Goal: Task Accomplishment & Management: Manage account settings

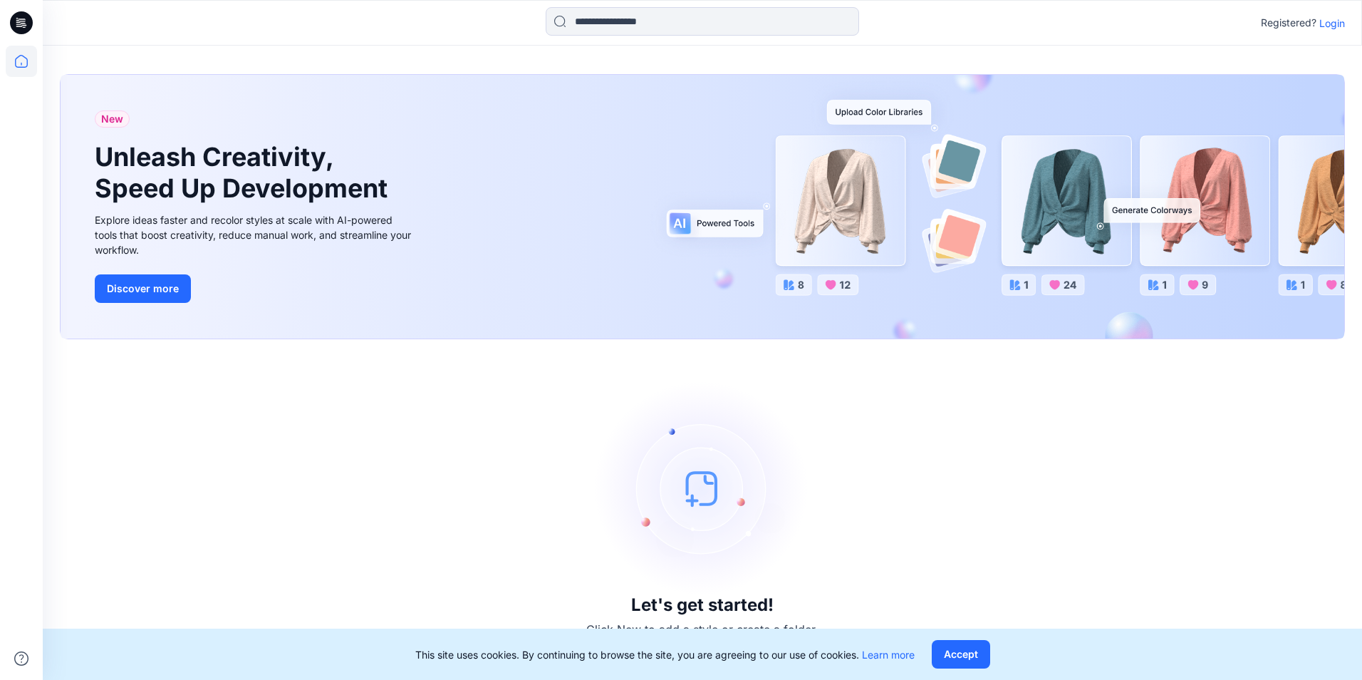
click at [1326, 32] on div "Registered? Login" at bounding box center [702, 22] width 1319 height 31
click at [1331, 24] on p "Login" at bounding box center [1332, 23] width 26 height 15
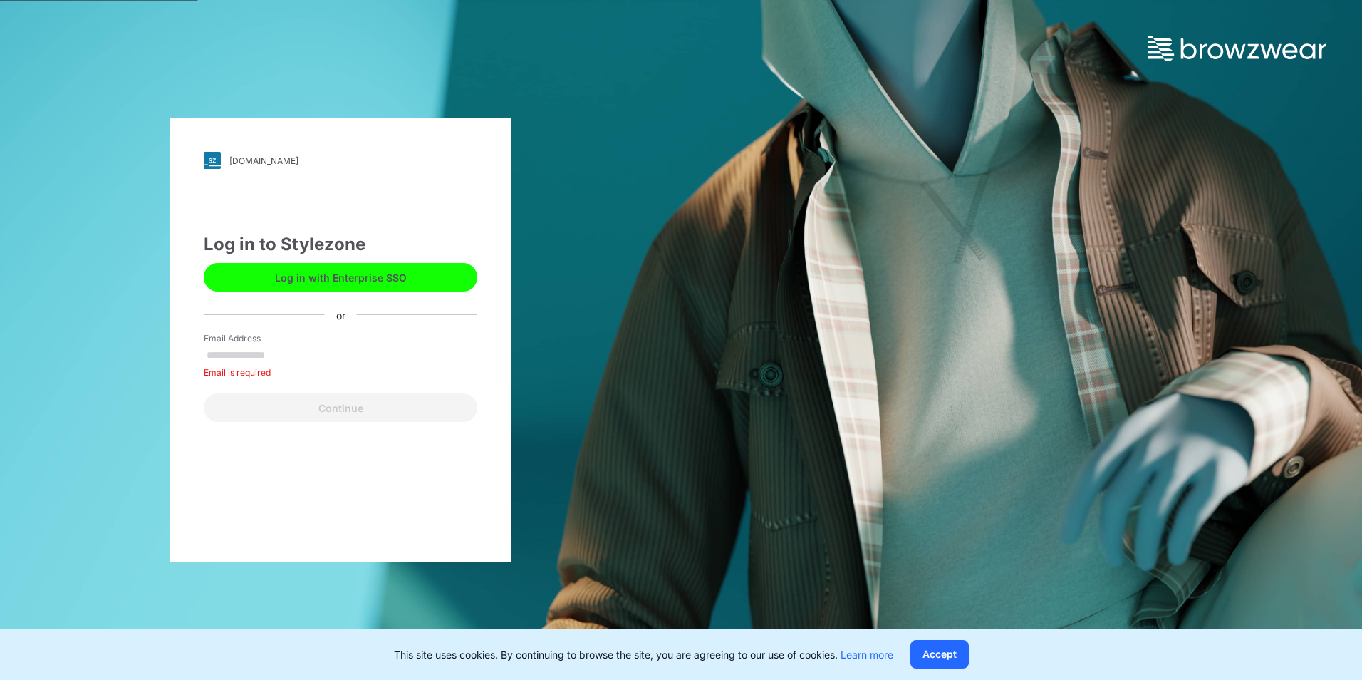
click at [298, 337] on label "Email Address" at bounding box center [254, 338] width 100 height 13
click at [298, 345] on input "Email Address" at bounding box center [341, 355] width 274 height 21
click at [294, 349] on input "Email Address" at bounding box center [341, 355] width 274 height 21
type input "**********"
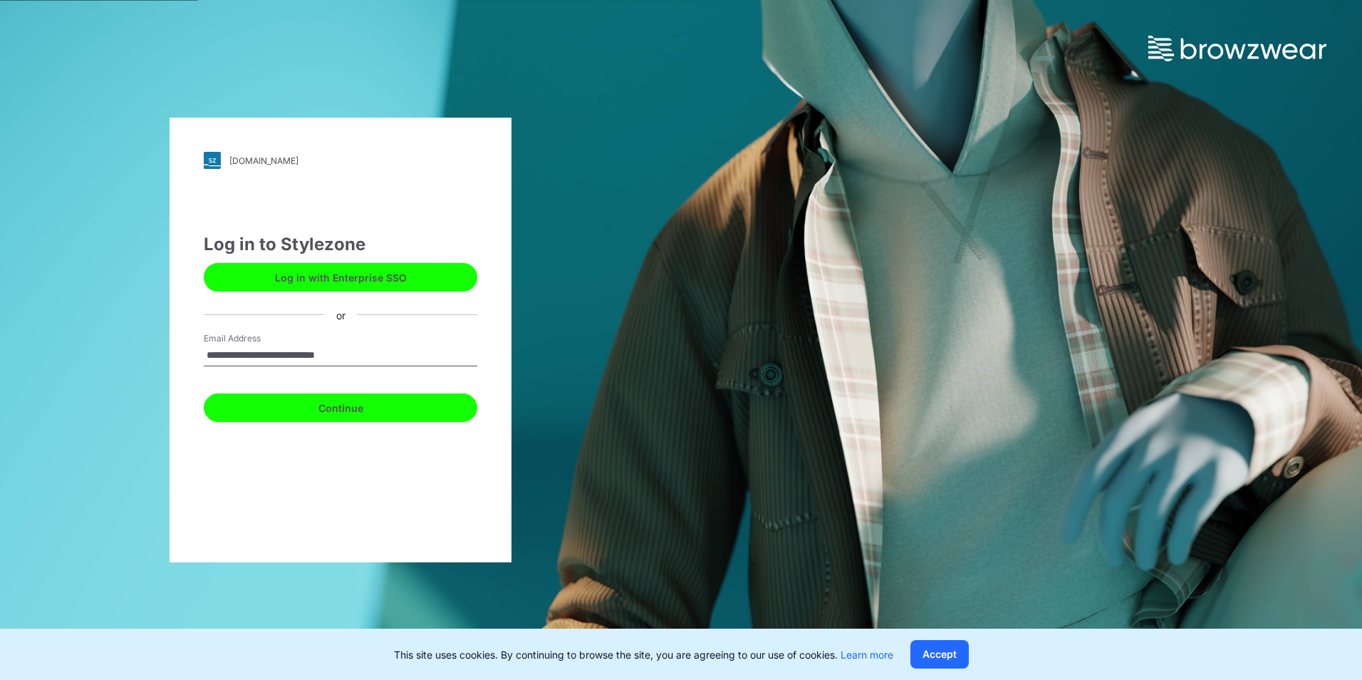
click at [311, 404] on button "Continue" at bounding box center [341, 407] width 274 height 28
